Goal: Transaction & Acquisition: Subscribe to service/newsletter

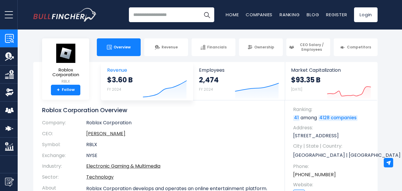
click at [160, 74] on icon "Created with Highcharts 12.1.2" at bounding box center [165, 86] width 44 height 25
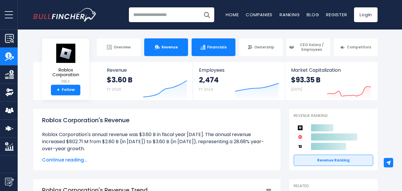
click at [201, 51] on link "Financials" at bounding box center [214, 47] width 44 height 18
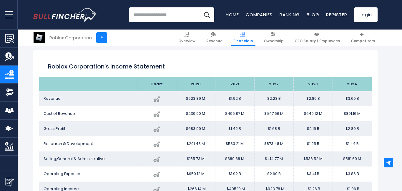
click at [11, 147] on img "Company Market Cap" at bounding box center [9, 146] width 9 height 9
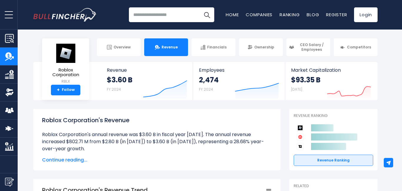
click at [301, 130] on img at bounding box center [300, 127] width 7 height 7
click at [246, 14] on link "Companies" at bounding box center [259, 14] width 27 height 6
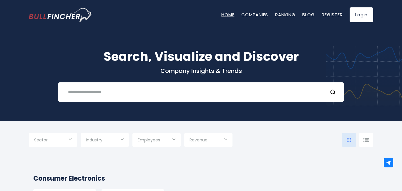
click at [228, 17] on link "Home" at bounding box center [227, 14] width 13 height 6
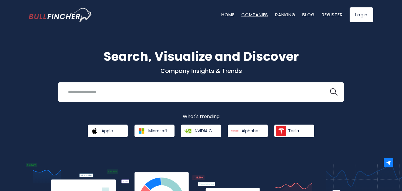
click at [259, 15] on link "Companies" at bounding box center [254, 14] width 27 height 6
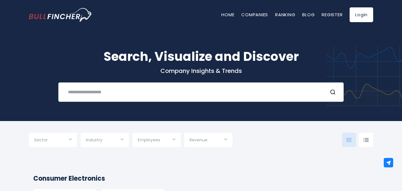
click at [188, 89] on input "text" at bounding box center [193, 91] width 259 height 11
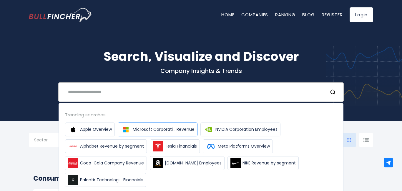
click at [189, 129] on span "Microsoft Corporati... Revenue" at bounding box center [164, 129] width 62 height 6
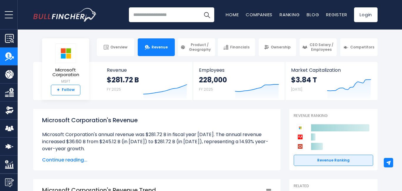
click at [70, 93] on link "+ Follow" at bounding box center [65, 90] width 29 height 11
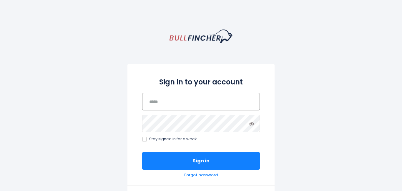
click at [223, 99] on input "email" at bounding box center [201, 101] width 118 height 17
type input "*********"
click at [253, 125] on icon at bounding box center [251, 123] width 5 height 5
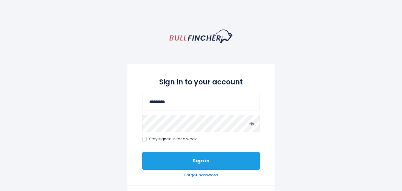
click at [209, 161] on button "Sign in" at bounding box center [201, 161] width 118 height 18
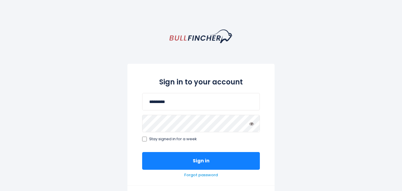
click at [203, 174] on link "Forgot password" at bounding box center [201, 174] width 34 height 5
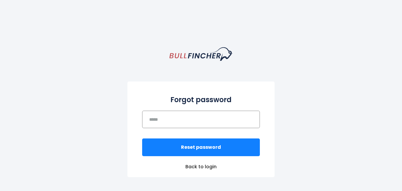
click at [205, 128] on input "email" at bounding box center [201, 118] width 118 height 17
click at [202, 166] on link "Back to login" at bounding box center [201, 166] width 147 height 6
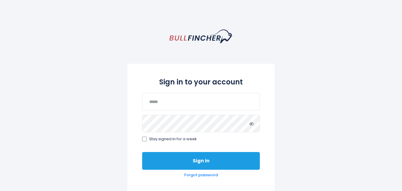
click at [179, 152] on button "Sign in" at bounding box center [201, 161] width 118 height 18
